Goal: Transaction & Acquisition: Purchase product/service

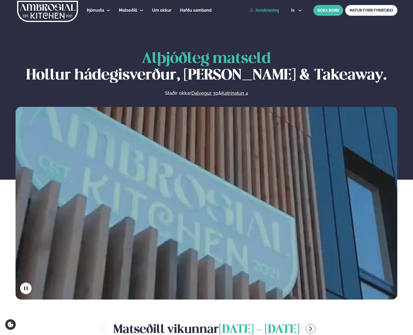
click at [260, 12] on link "Innskráning" at bounding box center [265, 10] width 30 height 5
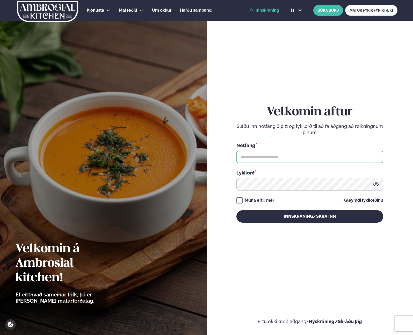
type input "**********"
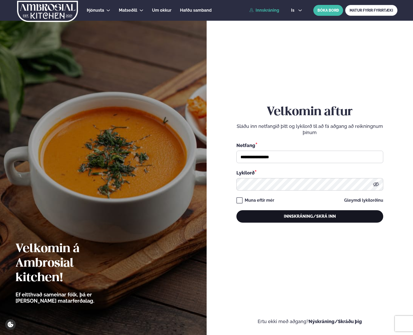
click at [279, 212] on button "Innskráning/Skrá inn" at bounding box center [310, 217] width 147 height 12
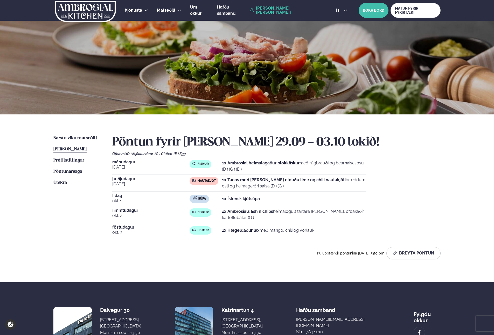
click at [72, 137] on span "Næstu viku matseðill" at bounding box center [75, 138] width 44 height 4
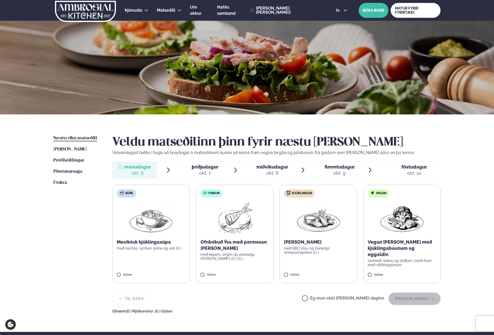
click at [249, 239] on label "Fiskur Ofnbökuð Ýsa með parmesan [PERSON_NAME] með kapers, smjöri og steinselju…" at bounding box center [235, 234] width 78 height 99
click at [413, 299] on button "[PERSON_NAME]" at bounding box center [414, 299] width 52 height 12
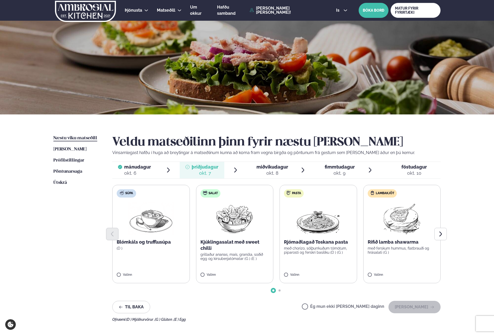
click at [413, 251] on p "með ferskum hummus, flatbrauði og hrásalati (G )" at bounding box center [402, 251] width 69 height 8
click at [413, 308] on button "[PERSON_NAME]" at bounding box center [414, 307] width 52 height 12
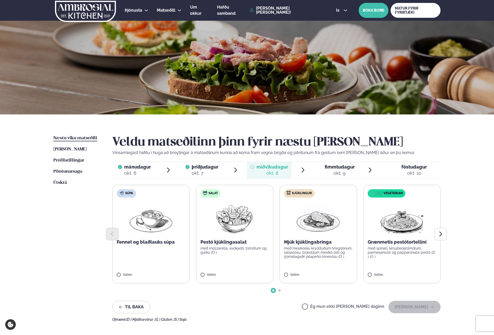
click at [335, 310] on label "Ég mun ekki [PERSON_NAME] daginn" at bounding box center [343, 307] width 82 height 5
click at [413, 310] on button "[PERSON_NAME]" at bounding box center [414, 307] width 52 height 12
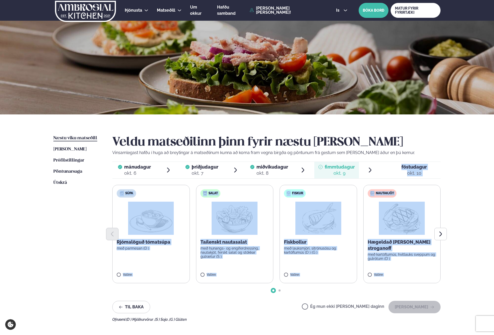
drag, startPoint x: 460, startPoint y: 255, endPoint x: 388, endPoint y: 173, distance: 108.9
click at [388, 173] on div "Þjónusta Hádegismatur fyrir fyrirtæki Fyrirtækja veitingar Einkapartý Matseðill…" at bounding box center [247, 224] width 494 height 448
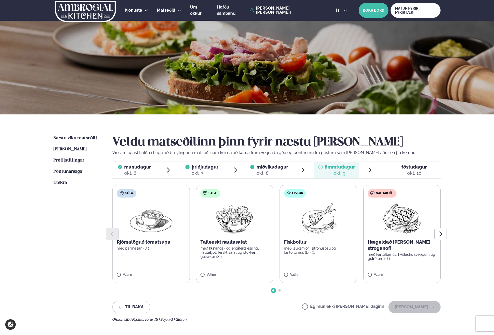
click at [413, 147] on h2 "Veldu matseðilinn þinn fyrir næstu [PERSON_NAME]" at bounding box center [276, 142] width 328 height 15
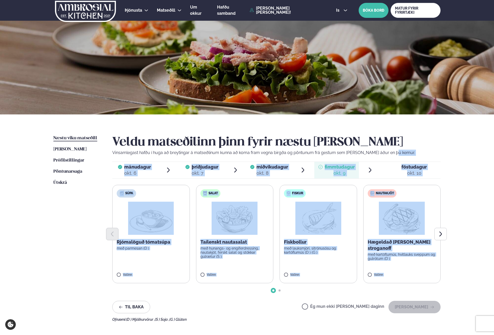
drag, startPoint x: 473, startPoint y: 275, endPoint x: 423, endPoint y: 153, distance: 131.6
click at [413, 154] on div "Þjónusta Hádegismatur fyrir fyrirtæki Fyrirtækja veitingar Einkapartý Matseðill…" at bounding box center [247, 224] width 494 height 448
click at [413, 153] on p "Vinsamlegast hafðu í huga að breytingar á matseðlinum kunna að koma fram vegna …" at bounding box center [276, 153] width 328 height 6
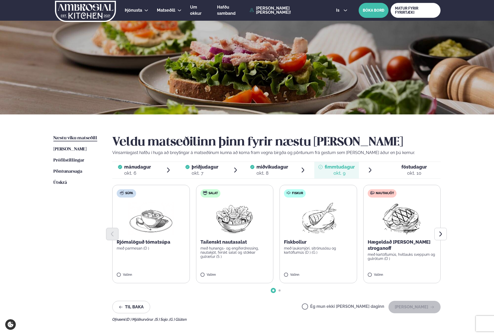
click at [240, 230] on div at bounding box center [276, 234] width 328 height 12
click at [412, 225] on img at bounding box center [402, 218] width 46 height 33
click at [413, 305] on button "[PERSON_NAME]" at bounding box center [414, 307] width 52 height 12
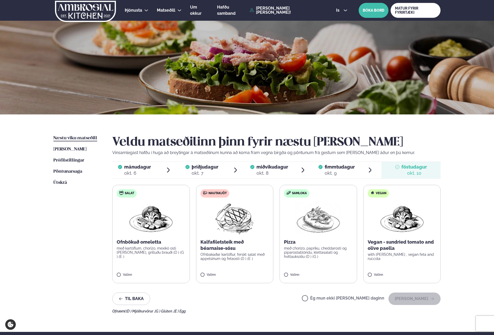
click at [240, 247] on p "Kalfafiletsteik með béarnaise-sósu" at bounding box center [234, 245] width 69 height 12
click at [413, 298] on button "[PERSON_NAME]" at bounding box center [414, 299] width 52 height 12
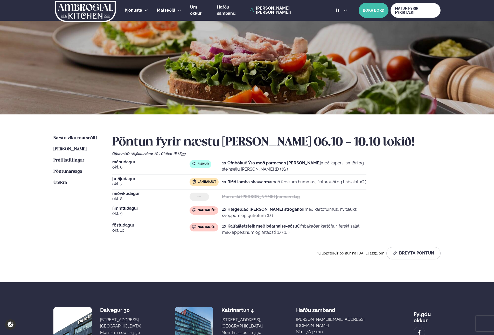
click at [413, 233] on div "Þjónusta Hádegismatur fyrir fyrirtæki Fyrirtækja veitingar Einkapartý Matseðill…" at bounding box center [247, 195] width 494 height 390
click at [303, 210] on p "1x Hægeldað [PERSON_NAME] stroganoff með kartöflumús, hvítlauks sveppum og gulr…" at bounding box center [294, 213] width 144 height 12
click at [413, 218] on div "[DATE] Fiskur 1x Ofnbökuð Ýsa með parmesan [PERSON_NAME] með kapers, smjöri og …" at bounding box center [276, 199] width 328 height 78
